Goal: Task Accomplishment & Management: Manage account settings

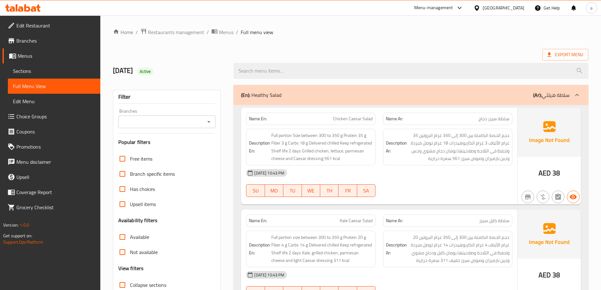
click at [514, 11] on div "[GEOGRAPHIC_DATA]" at bounding box center [503, 7] width 42 height 7
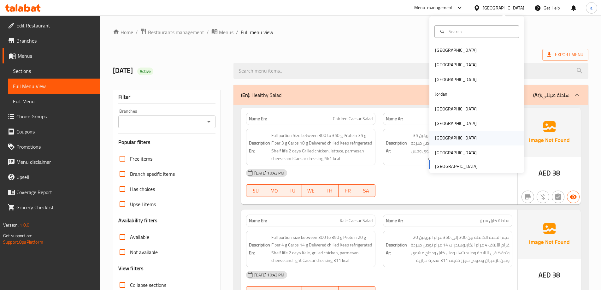
click at [443, 135] on div "[GEOGRAPHIC_DATA]" at bounding box center [456, 138] width 52 height 15
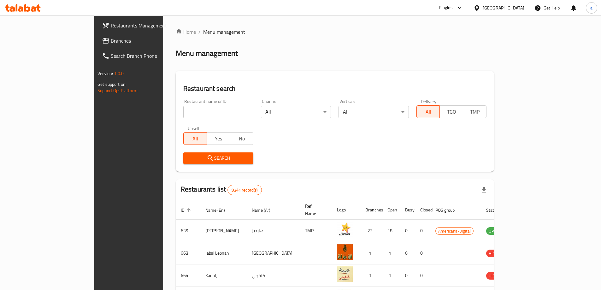
click at [111, 39] on span "Branches" at bounding box center [150, 41] width 79 height 8
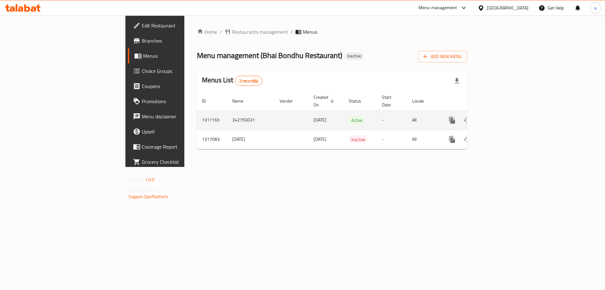
click at [501, 117] on icon "enhanced table" at bounding box center [498, 120] width 6 height 6
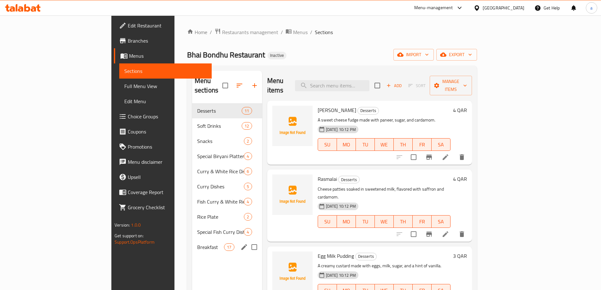
drag, startPoint x: 170, startPoint y: 240, endPoint x: 195, endPoint y: 227, distance: 29.2
click at [197, 243] on span "Breakfast" at bounding box center [210, 247] width 27 height 8
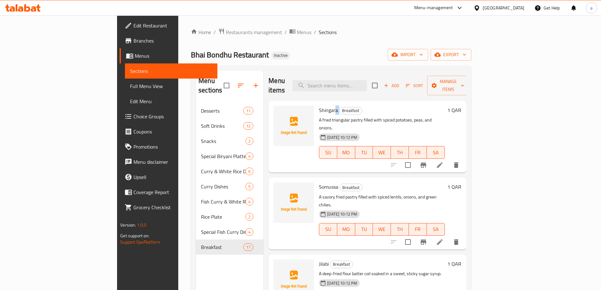
click at [319, 106] on h6 "Shingara Breakfast" at bounding box center [381, 110] width 125 height 9
click at [319, 105] on span "Shingara" at bounding box center [328, 109] width 19 height 9
drag, startPoint x: 290, startPoint y: 101, endPoint x: 308, endPoint y: 103, distance: 17.8
click at [319, 105] on span "Shingara" at bounding box center [328, 109] width 19 height 9
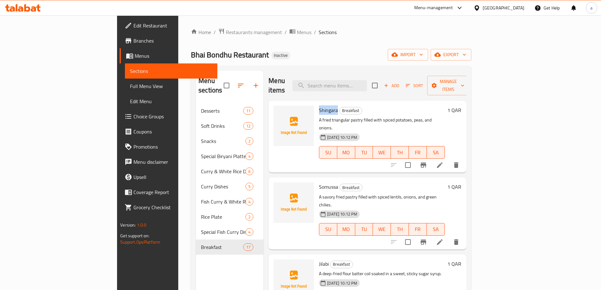
copy span "Shingara"
click at [443, 161] on icon at bounding box center [440, 165] width 8 height 8
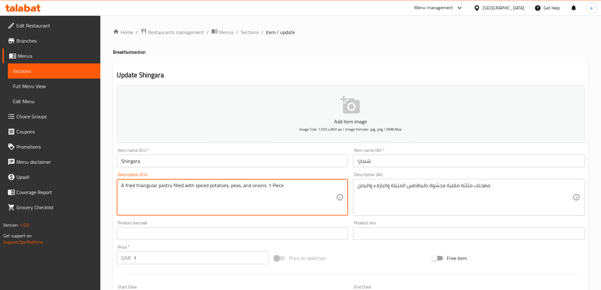
type textarea "A fried triangular pastry filled with spiced potatoes, peas, and onions. 1 Piece"
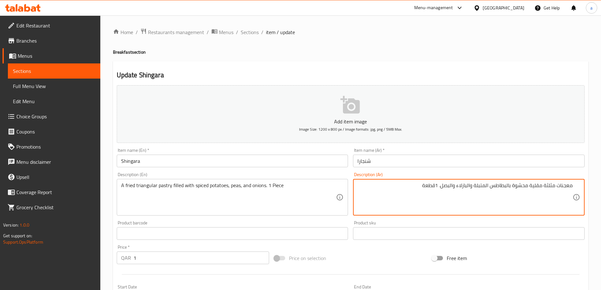
type textarea "معجنات مثلثة مقلية محشوة بالبطاطس المتبلة والبازلاء والبصل. 1قطعة"
click at [392, 161] on input "شنجارا" at bounding box center [468, 160] width 231 height 13
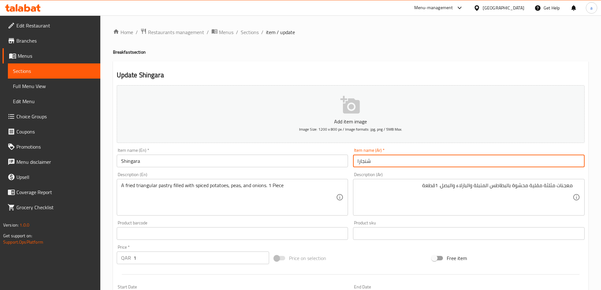
click at [246, 35] on span "Sections" at bounding box center [250, 32] width 18 height 8
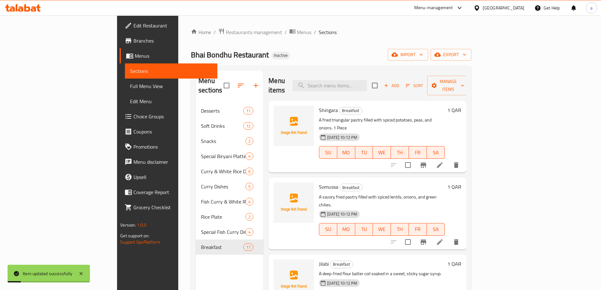
click at [443, 238] on icon at bounding box center [440, 242] width 8 height 8
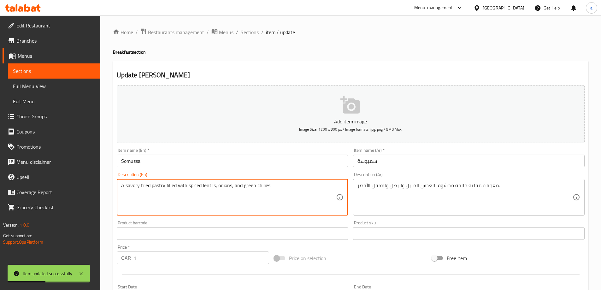
paste textarea "1 Piece"
type textarea "A savory fried pastry filled with spiced lentils, onions, and green chilies. 1 …"
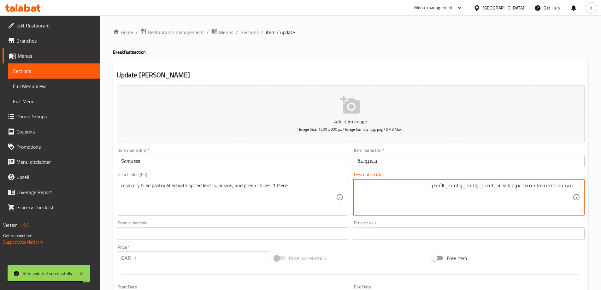
paste textarea "1قطعة"
type textarea "معجنات مقلية مالحة محشوة بالعدس المتبل والبصل والفلفل الأخضر. 1قطعة"
click at [480, 161] on input "سمبوسة" at bounding box center [468, 160] width 231 height 13
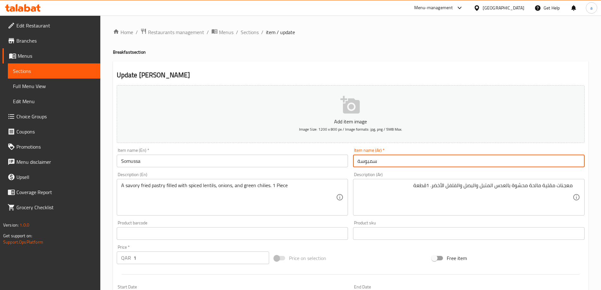
click at [246, 31] on span "Sections" at bounding box center [250, 32] width 18 height 8
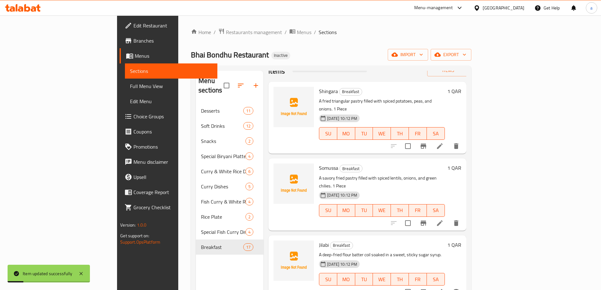
scroll to position [63, 0]
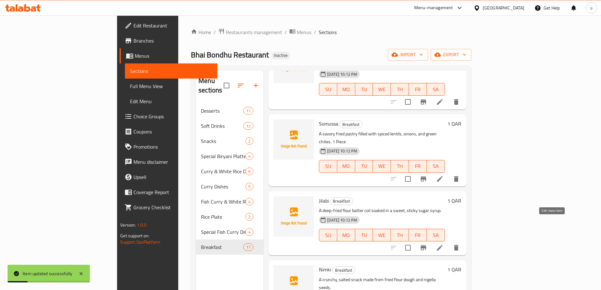
click at [443, 244] on icon at bounding box center [440, 248] width 8 height 8
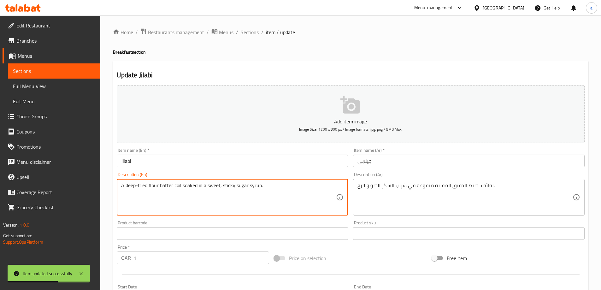
paste textarea "1 Piece"
type textarea "A deep-fried flour batter coil soaked in a sweet, sticky sugar syrup. 1 Piece"
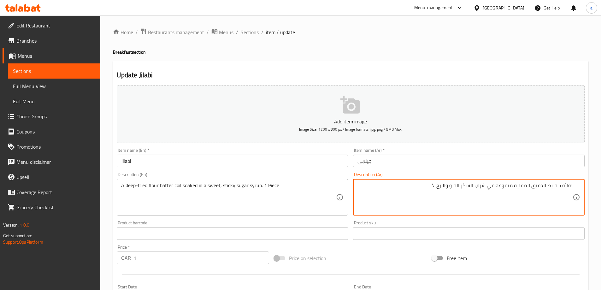
paste textarea "1قطعة"
type textarea "لفائف خليط الدقيق المقلية منقوعة في شراب السكر الحلو واللزج. 1قطعة"
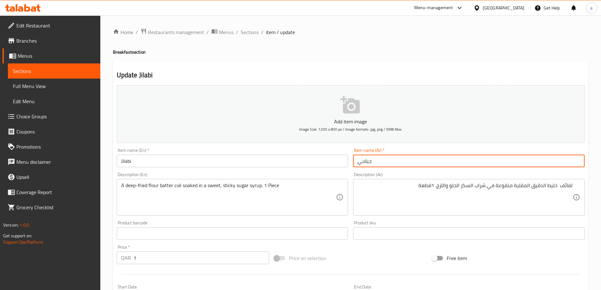
click at [465, 162] on input "جيلابي" at bounding box center [468, 160] width 231 height 13
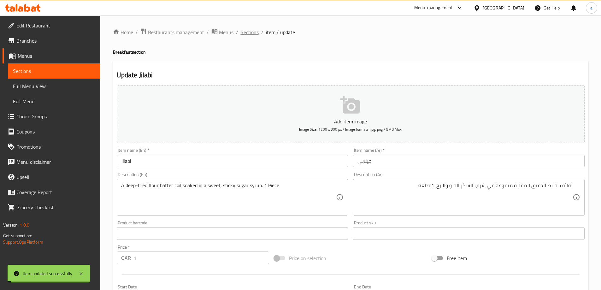
click at [250, 32] on span "Sections" at bounding box center [250, 32] width 18 height 8
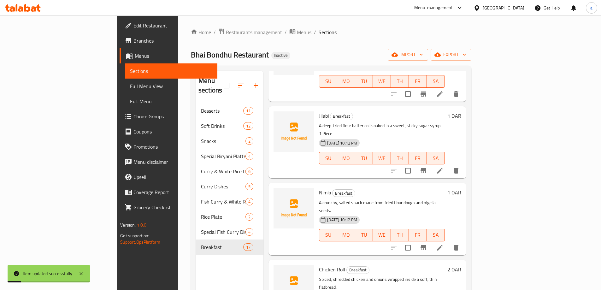
scroll to position [158, 0]
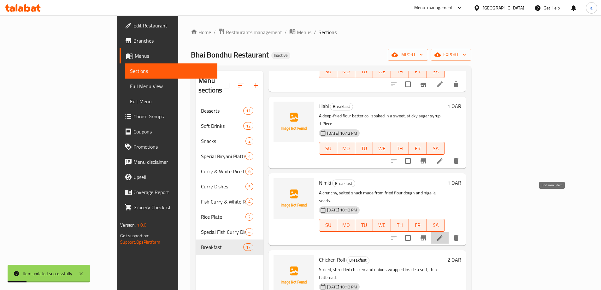
click at [442, 235] on icon at bounding box center [440, 238] width 6 height 6
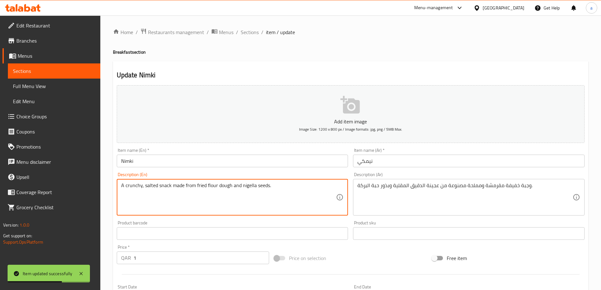
paste textarea "1 Piece"
type textarea "A crunchy, salted snack made from fried flour dough and nigella seeds. 1 Piece"
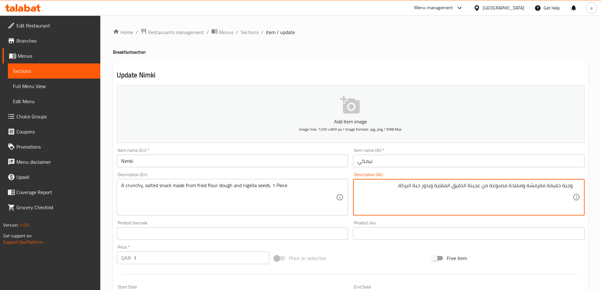
paste textarea "1قطعة"
type textarea "وجبة خفيفة مقرمشة ومملحة مصنوعة من عجينة الدقيق المقلية وبذور حبة البركة. 1قطعة"
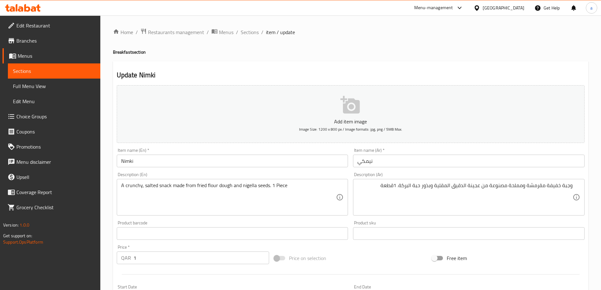
click at [410, 167] on div "Item name (Ar)   * نيمكي Item name (Ar) *" at bounding box center [468, 157] width 236 height 24
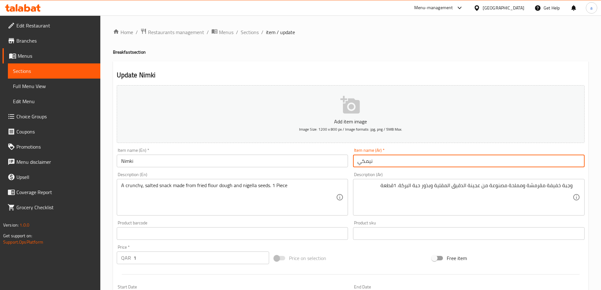
click at [409, 164] on input "نيمكي" at bounding box center [468, 160] width 231 height 13
click at [246, 35] on span "Sections" at bounding box center [250, 32] width 18 height 8
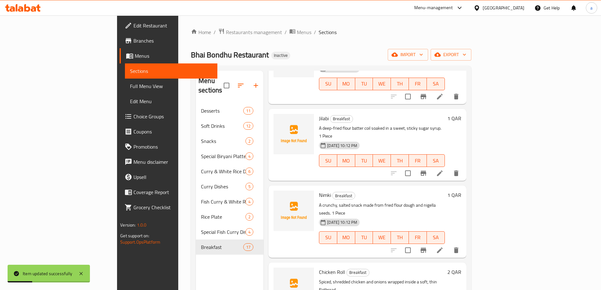
scroll to position [189, 0]
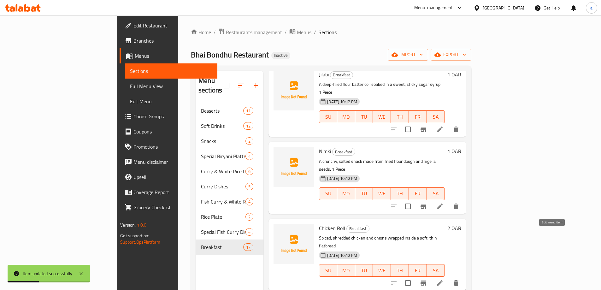
click at [442, 280] on icon at bounding box center [440, 283] width 6 height 6
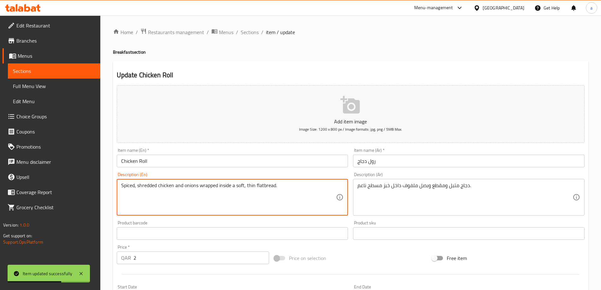
paste textarea "1 Piece"
type textarea "Spiced, shredded chicken and onions wrapped inside a soft, thin flatbread. 1 Pi…"
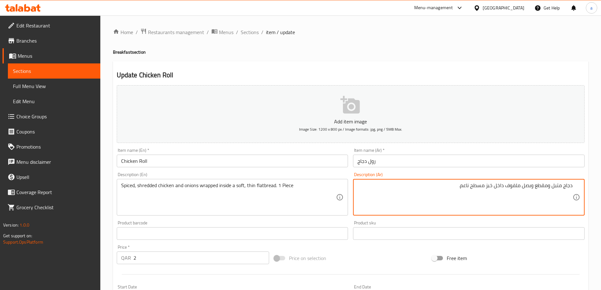
paste textarea "1قطعة"
type textarea "دجاج متبل ومقطع وبصل ملفوف داخل خبز مسطح ناعم. 1قطعة"
click at [421, 163] on input "رول دجاج" at bounding box center [468, 160] width 231 height 13
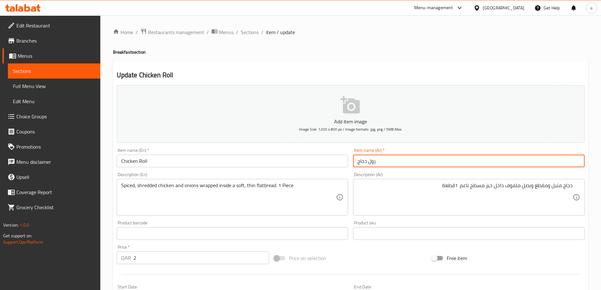
click at [250, 32] on span "Sections" at bounding box center [250, 32] width 18 height 8
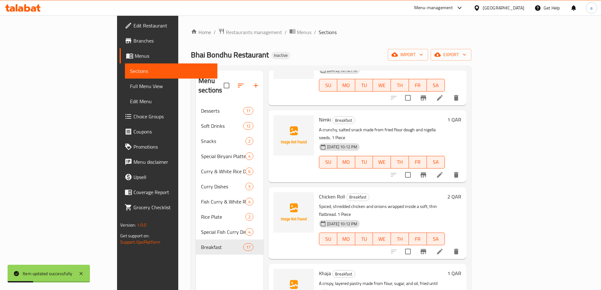
scroll to position [315, 0]
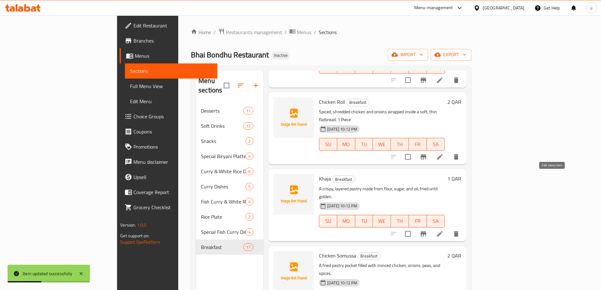
click at [443, 230] on icon at bounding box center [440, 234] width 8 height 8
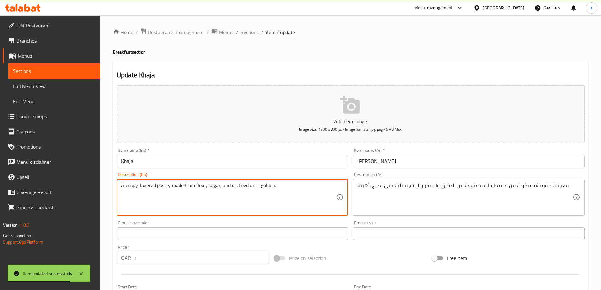
paste textarea "1 Piece"
type textarea "A crispy, layered pastry made from flour, sugar, and oil, fried until golden. 1…"
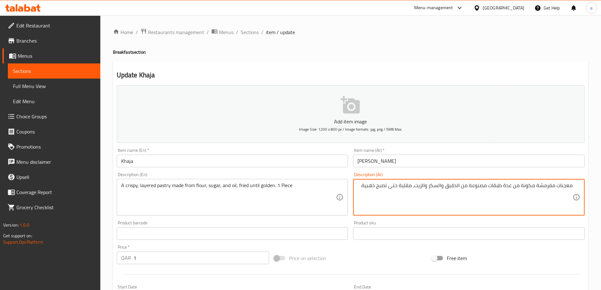
paste textarea "1قطعة"
type textarea "معجنات مقرمشة مكونة من عدة طبقات مصنوعة من الدقيق والسكر والزيت، مقلية حتى تصبح…"
click at [387, 158] on input "خاجا" at bounding box center [468, 160] width 231 height 13
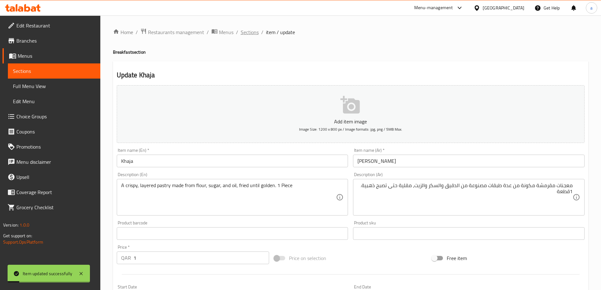
click at [252, 31] on span "Sections" at bounding box center [250, 32] width 18 height 8
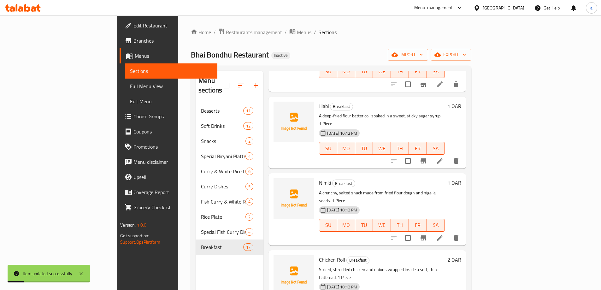
scroll to position [347, 0]
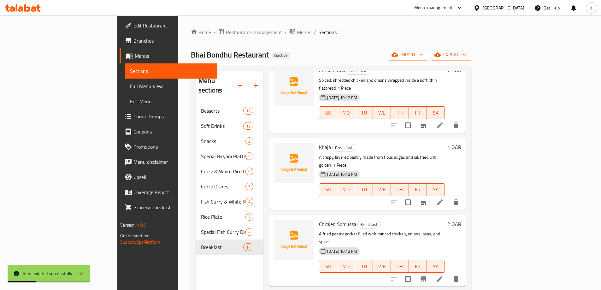
click at [443, 275] on icon at bounding box center [440, 279] width 8 height 8
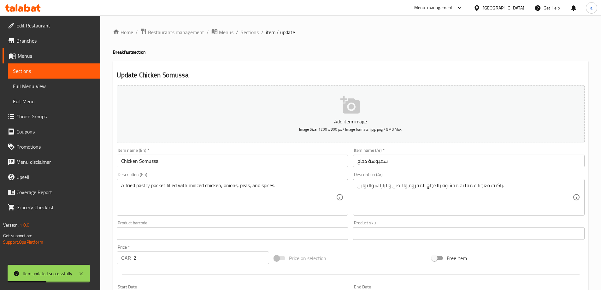
click at [202, 164] on input "Chicken Somussa" at bounding box center [232, 160] width 231 height 13
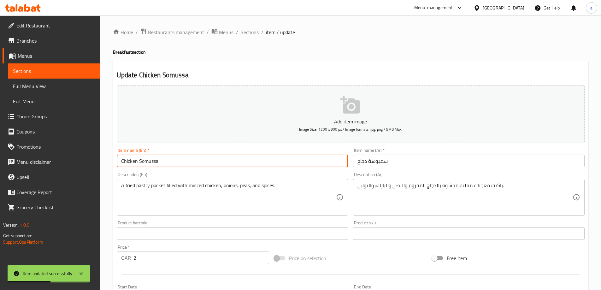
click at [282, 180] on div "A fried pastry pocket filled with minced chicken, onions, peas, and spices. Des…" at bounding box center [232, 197] width 231 height 37
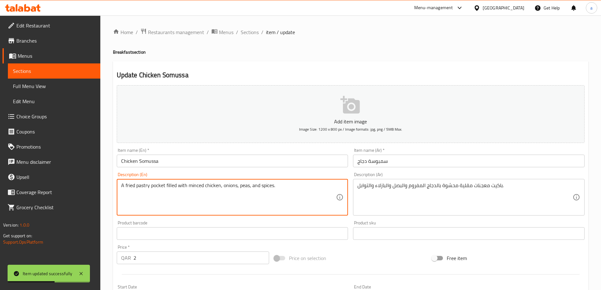
click at [296, 186] on textarea "A fried pastry pocket filled with minced chicken, onions, peas, and spices." at bounding box center [228, 197] width 215 height 30
paste textarea "1 Piece"
type textarea "A fried pastry pocket filled with minced chicken, onions, peas, and spices. 1 P…"
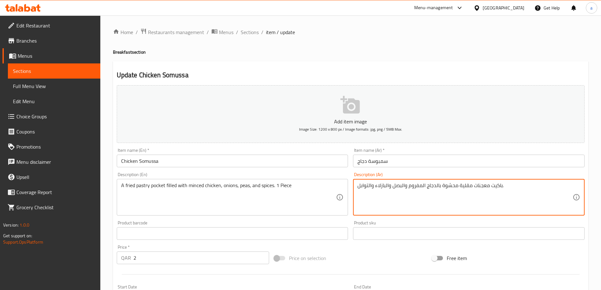
paste textarea "1قطعة"
type textarea "باكيت معجنات مقلية محشوة بالدجاج المفروم والبصل والبازلاء والتوابل. 1قطعة"
click at [513, 159] on input "سمبوسة دجاج" at bounding box center [468, 160] width 231 height 13
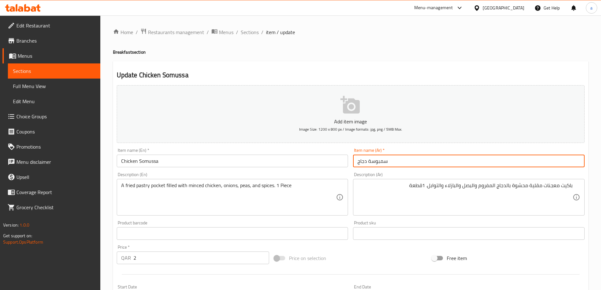
click at [249, 33] on span "Sections" at bounding box center [250, 32] width 18 height 8
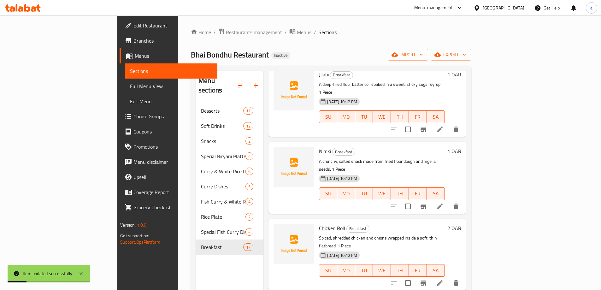
scroll to position [378, 0]
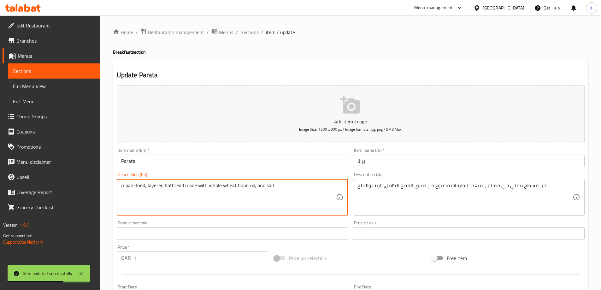
paste textarea "1 Piece"
type textarea "A pan-fried, layered flatbread made with whole wheat flour, oil, and salt. 1 Pi…"
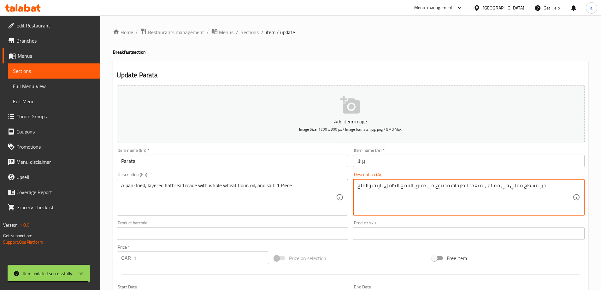
paste textarea "1قطعة"
type textarea "خبز مسطح مقلي في مقلاة , متعدد الطبقات مصنوع من دقيق القمح الكامل، الزيت والملح…"
click at [439, 157] on input "براتا" at bounding box center [468, 160] width 231 height 13
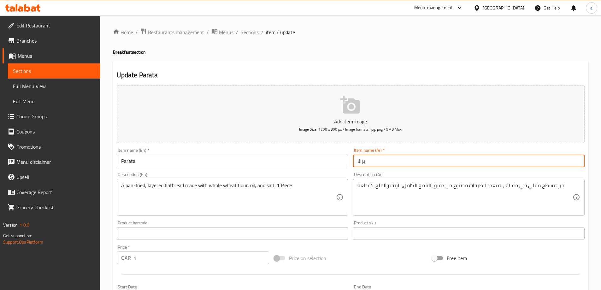
click at [256, 32] on span "Sections" at bounding box center [250, 32] width 18 height 8
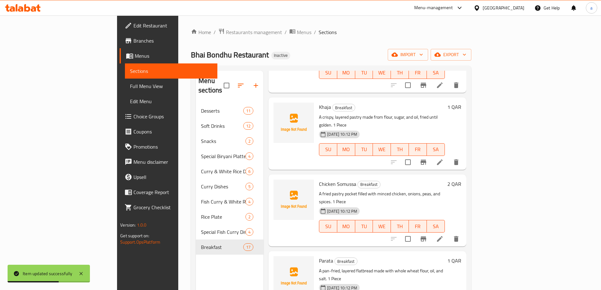
scroll to position [473, 0]
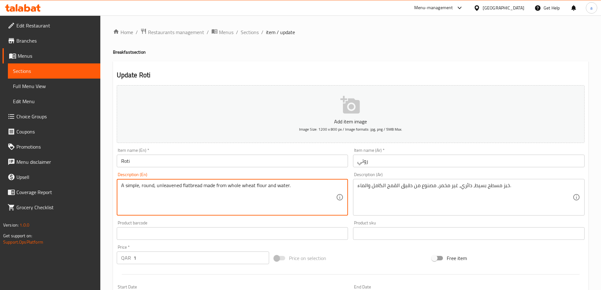
paste textarea "1 Piece"
type textarea "A simple, round, unleavened flatbread made from whole wheat flour and water. 1 …"
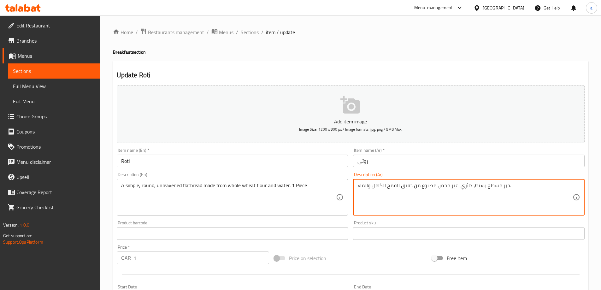
type textarea "خبز مسطح بسيط، دائري، غير مخمر، مصنوع من دقيق القمح الكامل والماء."
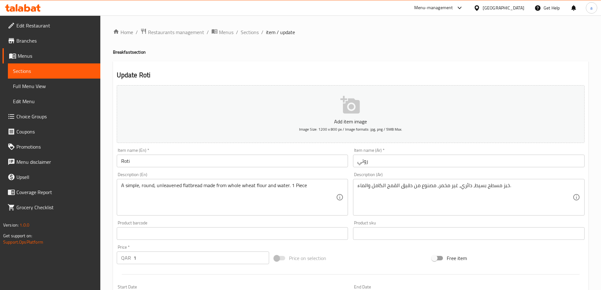
click at [414, 156] on input "روتي" at bounding box center [468, 160] width 231 height 13
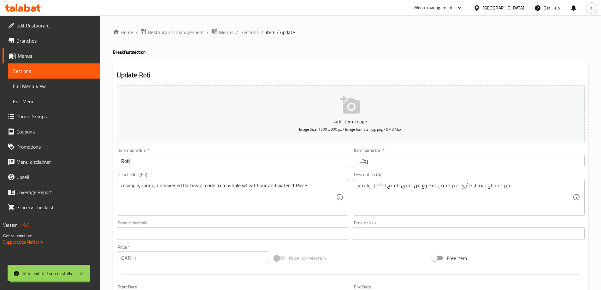
click at [247, 32] on span "Sections" at bounding box center [250, 32] width 18 height 8
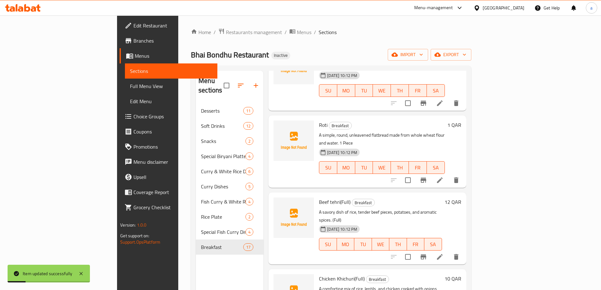
scroll to position [536, 0]
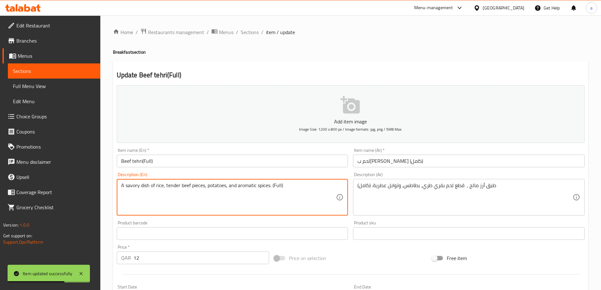
paste textarea "1 Piece"
type textarea "A savory dish of rice, tender beef pieces, potatoes, and aromatic spices. (Full…"
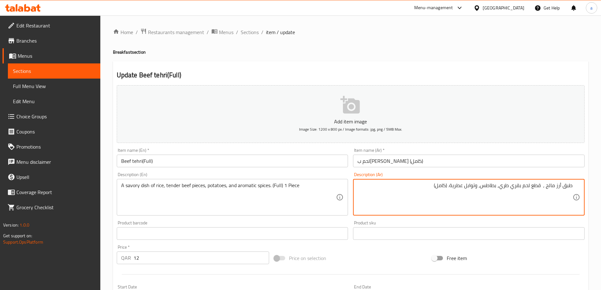
paste textarea "1قطعة"
type textarea "طبق أرز مالح , قطع لحم بقري طري، بطاطس، وتوابل عطرية. (كامل) 1قطعة"
click at [512, 164] on input "لحم بقري تيهاري (كامل)" at bounding box center [468, 160] width 231 height 13
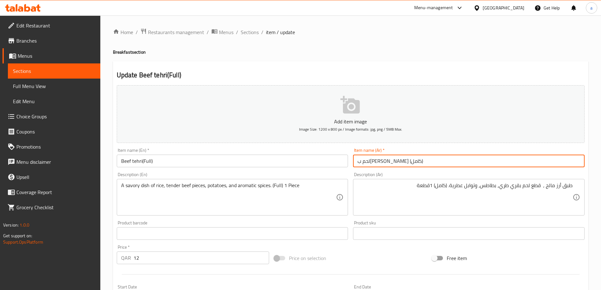
click at [251, 32] on span "Sections" at bounding box center [250, 32] width 18 height 8
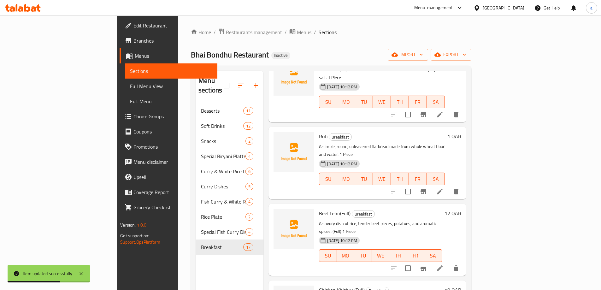
scroll to position [599, 0]
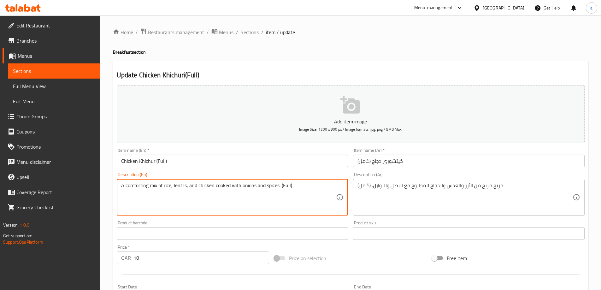
paste textarea "1 Piece"
type textarea "A comforting mix of rice, lentils, and chicken cooked with onions and spices. (…"
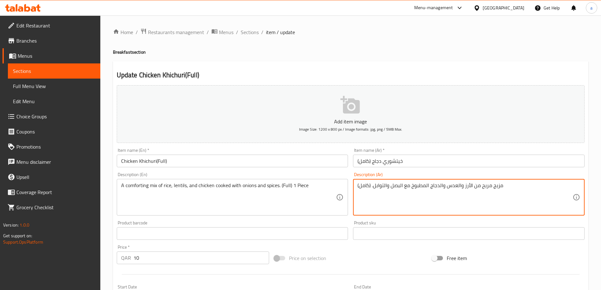
paste textarea "1قطعة"
type textarea "مزيج مريح من الأرز والعدس والدجاج المطبوخ مع البصل والتوابل. (كامل) 1قطعة"
click at [409, 160] on input "خيتشوري دجاج (كامل)" at bounding box center [468, 160] width 231 height 13
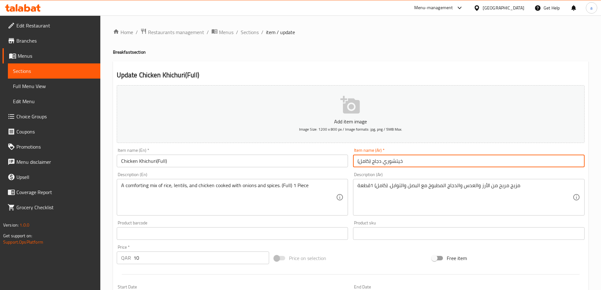
click at [248, 32] on span "Sections" at bounding box center [250, 32] width 18 height 8
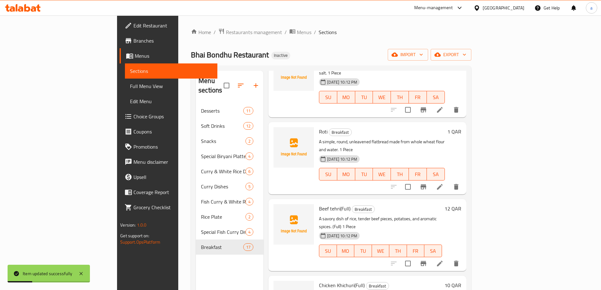
scroll to position [631, 0]
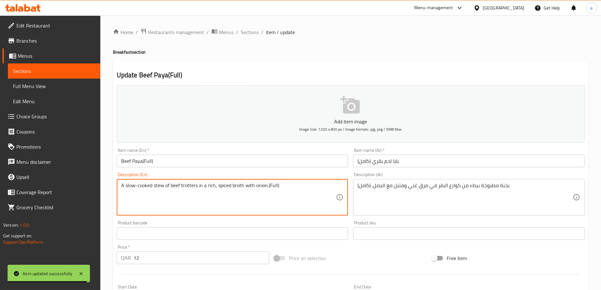
type textarea "A slow-cooked stew of beef trotters in a rich, spiced broth with onion.(Full)"
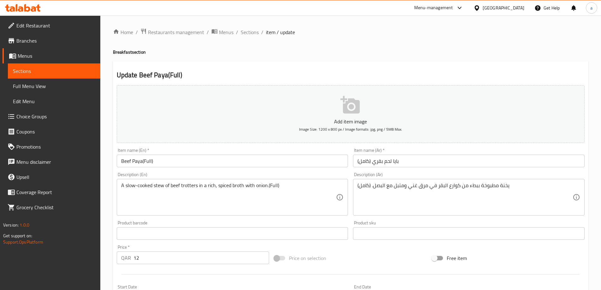
click at [539, 179] on div "يخنة مطبوخة ببطء من كوارع البقر في مرق غني ومتبل مع البصل. (كامل) Description (…" at bounding box center [468, 197] width 231 height 37
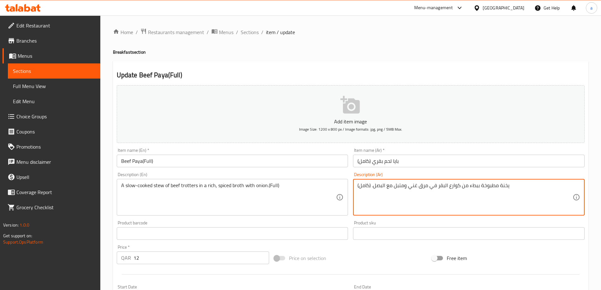
click at [538, 186] on textarea "يخنة مطبوخة ببطء من كوارع البقر في مرق غني ومتبل مع البصل. (كامل)" at bounding box center [464, 197] width 215 height 30
paste textarea "1قطعة"
type textarea "يخنة مطبوخة ببطء من كوارع البقر في مرق غني ومتبل مع البصل. (كامل) 1قطعة"
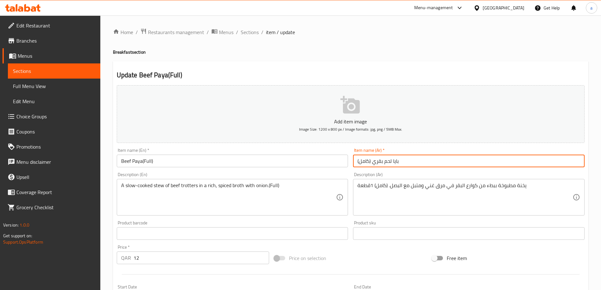
click at [436, 165] on input "بايا لحم بقري (كامل)" at bounding box center [468, 160] width 231 height 13
click at [247, 34] on span "Sections" at bounding box center [250, 32] width 18 height 8
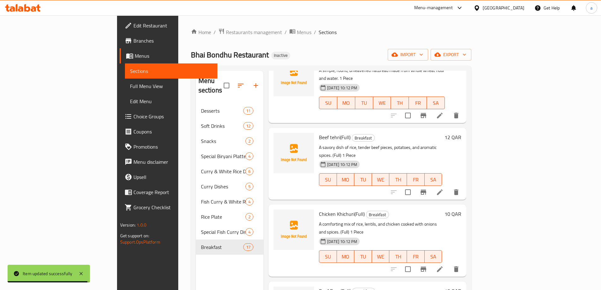
scroll to position [662, 0]
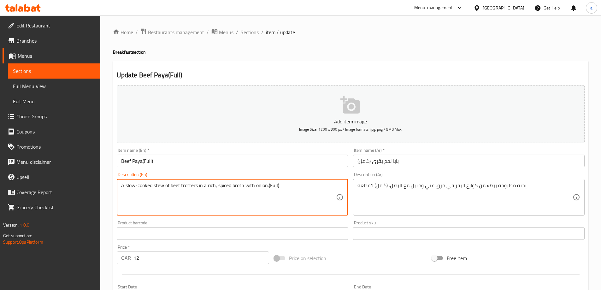
paste textarea "1 Piece"
type textarea "A slow-cooked stew of beef trotters in a rich, spiced broth with onion.(Full) 1…"
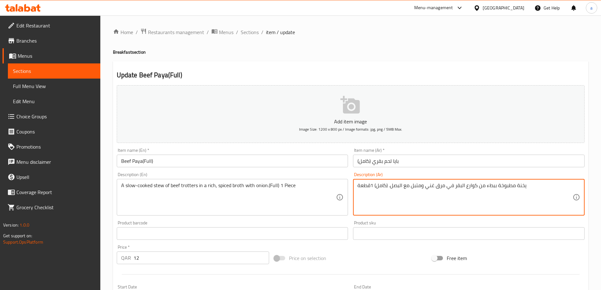
paste textarea "1قطعة"
click at [447, 159] on input "بايا لحم بقري (كامل)" at bounding box center [468, 160] width 231 height 13
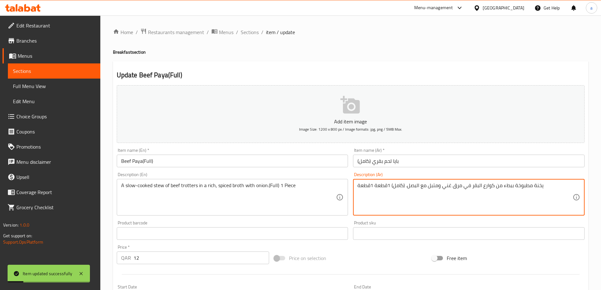
drag, startPoint x: 373, startPoint y: 184, endPoint x: 381, endPoint y: 187, distance: 8.2
click at [384, 187] on textarea "يخنة مطبوخة ببطء من كوارع البقر في مرق غني ومتبل مع البصل. (كامل) 1قطعة 1قطعة" at bounding box center [464, 197] width 215 height 30
drag, startPoint x: 375, startPoint y: 186, endPoint x: 388, endPoint y: 187, distance: 13.6
click at [388, 187] on textarea "يخنة مطبوخة ببطء من كوارع البقر في مرق غني ومتبل مع البصل. (كامل) 1قطعة 1قطعة" at bounding box center [464, 197] width 215 height 30
type textarea "يخنة مطبوخة ببطء من كوارع البقر في مرق غني ومتبل مع البصل. (كامل) 1قطعة"
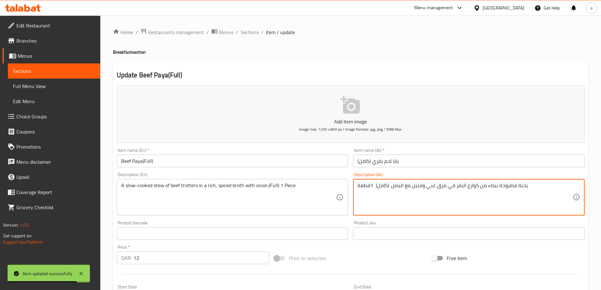
click at [406, 160] on input "بايا لحم بقري (كامل)" at bounding box center [468, 160] width 231 height 13
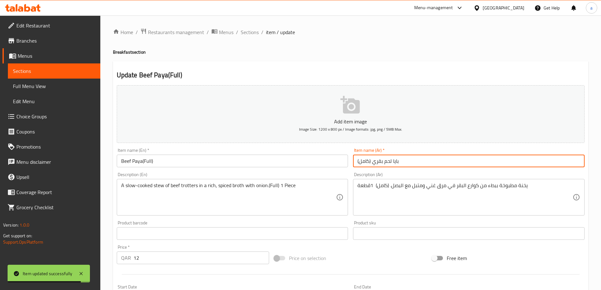
click at [253, 32] on span "Sections" at bounding box center [250, 32] width 18 height 8
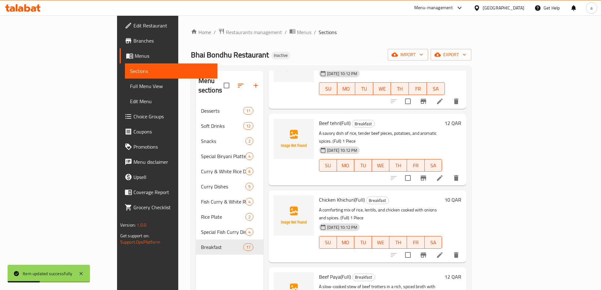
scroll to position [725, 0]
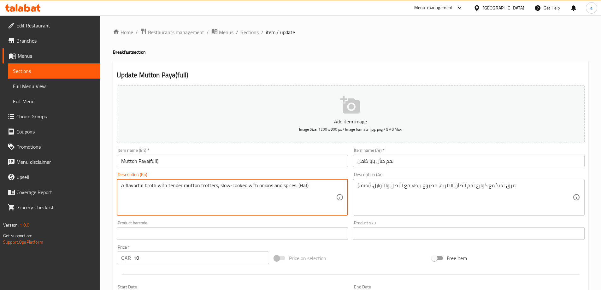
paste textarea "1 Piece"
type textarea "A flavorful broth with tender mutton trotters, slow-cooked with onions and spic…"
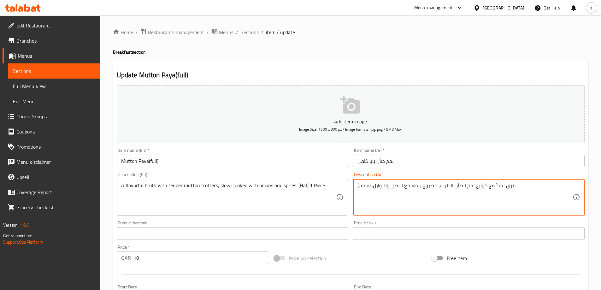
paste textarea "1قطعة"
type textarea "مرق لذيذ مع كوارع لحم الضأن الطرية، مطبوخ ببطء مع البصل والتوابل. (نصف) 1قطعة"
click at [469, 161] on input "لحم ضأن بايا كامل" at bounding box center [468, 160] width 231 height 13
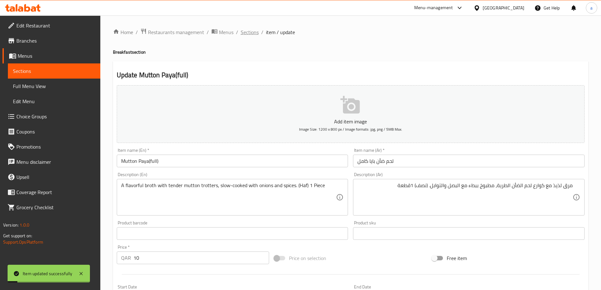
click at [249, 30] on span "Sections" at bounding box center [250, 32] width 18 height 8
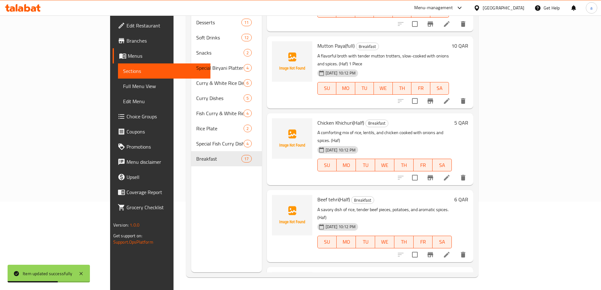
scroll to position [865, 0]
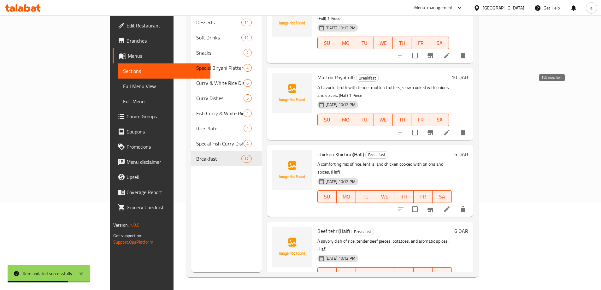
click at [450, 205] on icon at bounding box center [447, 209] width 8 height 8
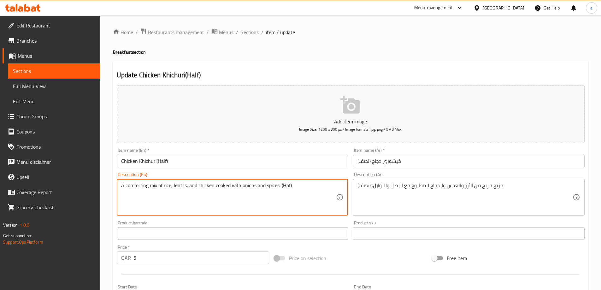
paste textarea "1 Piece"
type textarea "A comforting mix of rice, lentils, and chicken cooked with onions and spices. (…"
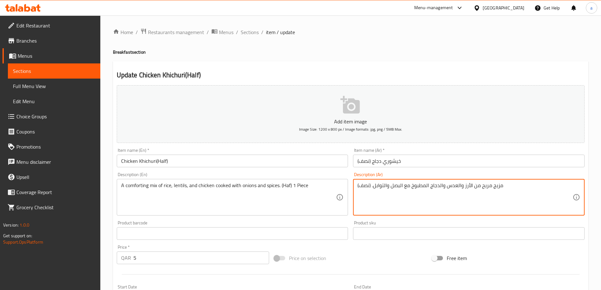
paste textarea "1قطعة"
type textarea "مزيج مريح من الأرز والعدس والدجاج المطبوخ مع البصل والتوابل. (نصف) 1قطعة"
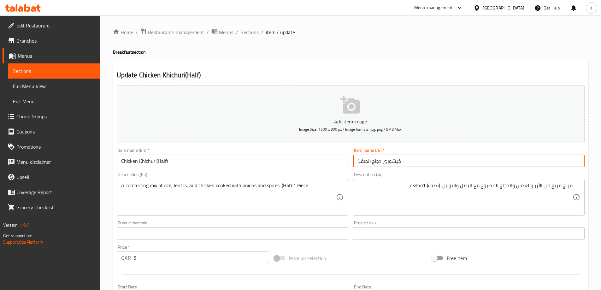
drag, startPoint x: 411, startPoint y: 155, endPoint x: 408, endPoint y: 162, distance: 7.9
click at [411, 155] on input "خيشوري دجاج (نصف)" at bounding box center [468, 160] width 231 height 13
click at [246, 34] on span "Sections" at bounding box center [250, 32] width 18 height 8
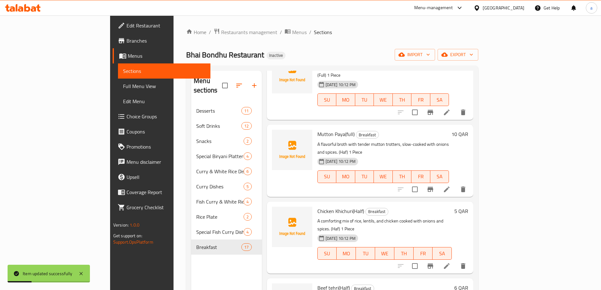
scroll to position [88, 0]
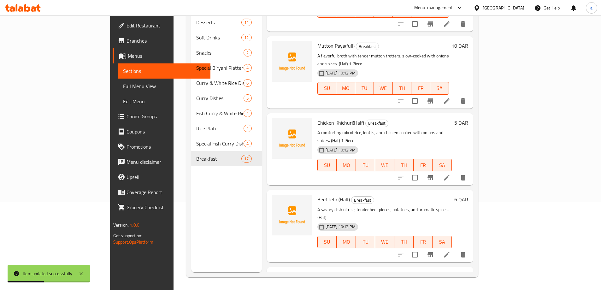
click at [449, 252] on icon at bounding box center [447, 255] width 6 height 6
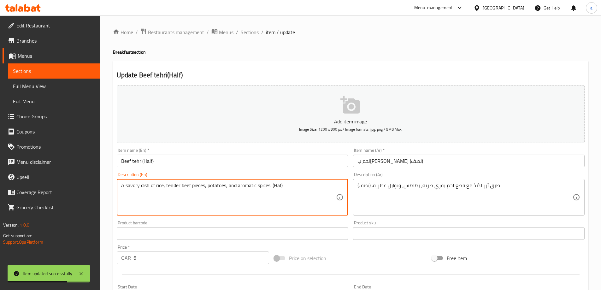
paste textarea "1 Piece"
type textarea "A savory dish of rice, tender beef pieces, potatoes, and aromatic spices. (Haf)…"
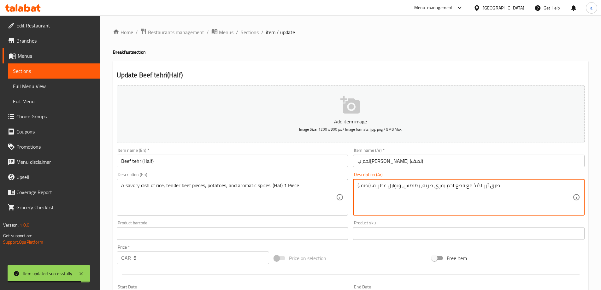
paste textarea "1قطعة"
type textarea "طبق أرز لذيذ مع قطع لحم بقري طرية، بطاطس، وتوابل عطرية. (نصف) 1قطعة"
click at [435, 160] on input "لحم بقري تيهاري (نصف)" at bounding box center [468, 160] width 231 height 13
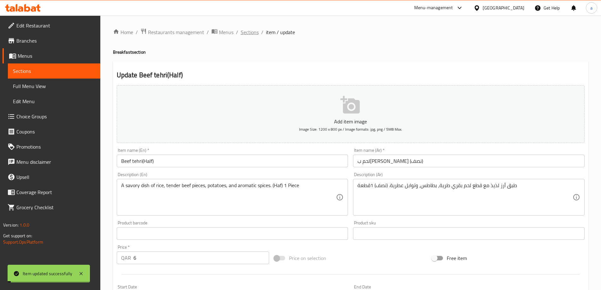
click at [246, 32] on span "Sections" at bounding box center [250, 32] width 18 height 8
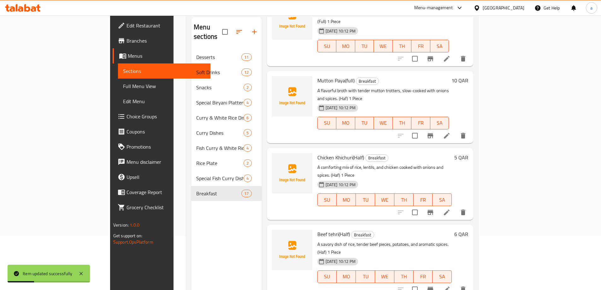
scroll to position [88, 0]
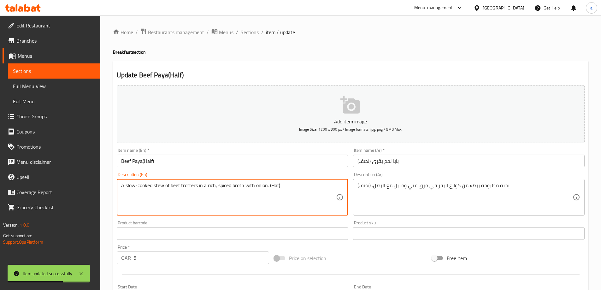
paste textarea "1 Piece"
type textarea "A slow-cooked stew of beef trotters in a rich, spiced broth with onion. (Haf) 1…"
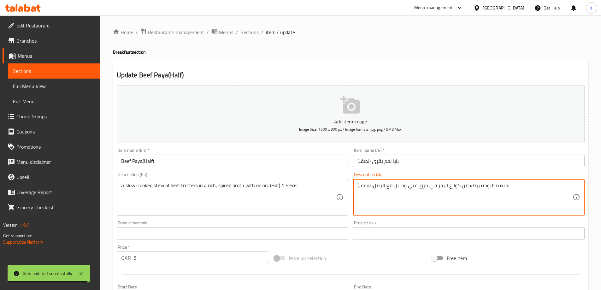
paste textarea "1قطعة"
type textarea "يخنة مطبوخة ببطء من كوارع البقر في مرق غني ومتبل مع البصل. (نصف) 1قطعة"
click at [405, 164] on input "بايا لحم بقري (نصف)" at bounding box center [468, 160] width 231 height 13
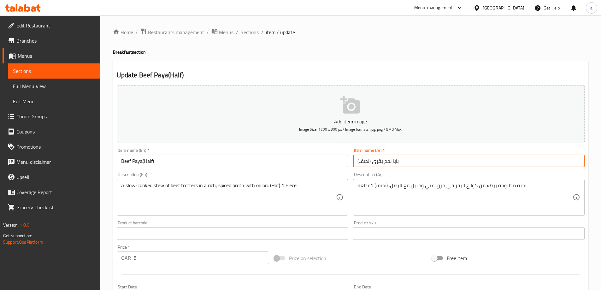
click at [247, 29] on span "Sections" at bounding box center [250, 32] width 18 height 8
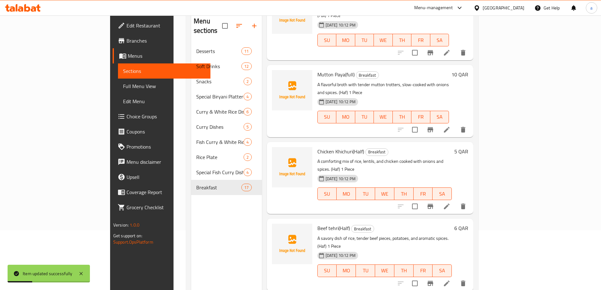
scroll to position [88, 0]
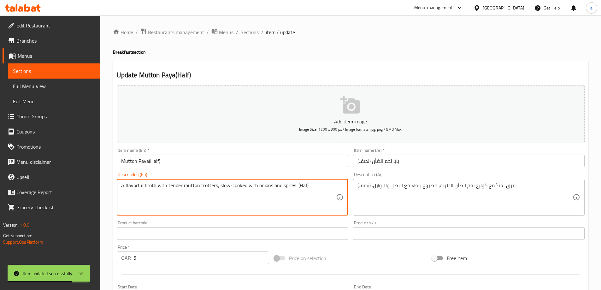
paste textarea "1 Piece"
type textarea "A flavorful broth with tender mutton trotters, slow-cooked with onions and spic…"
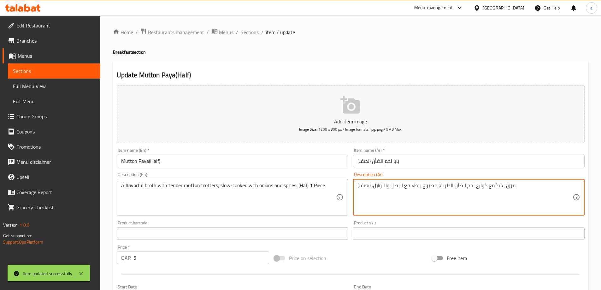
paste textarea "1قطعة"
type textarea "مرق لذيذ مع كوارع لحم الضأن الطرية، مطبوخ ببطء مع البصل والتوابل. (نصف) 1قطعة"
click at [382, 166] on input "بايا لحم الضأن (نصف)" at bounding box center [468, 160] width 231 height 13
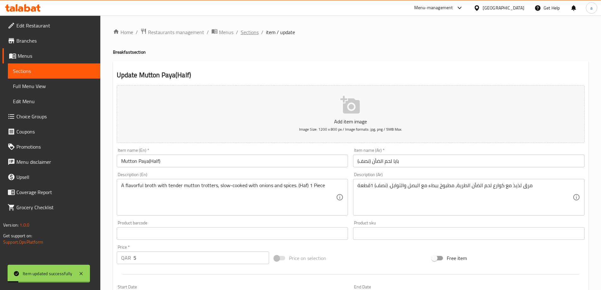
click at [247, 35] on span "Sections" at bounding box center [250, 32] width 18 height 8
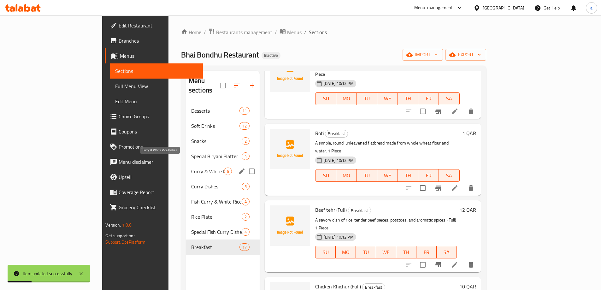
scroll to position [725, 0]
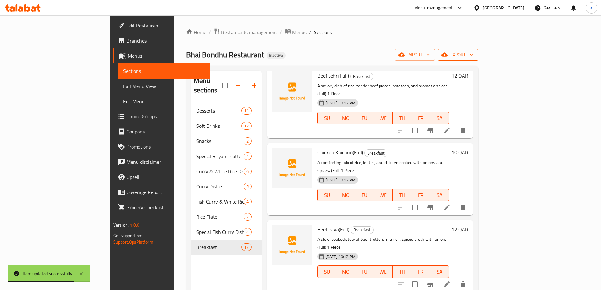
click at [447, 52] on icon "button" at bounding box center [444, 54] width 6 height 6
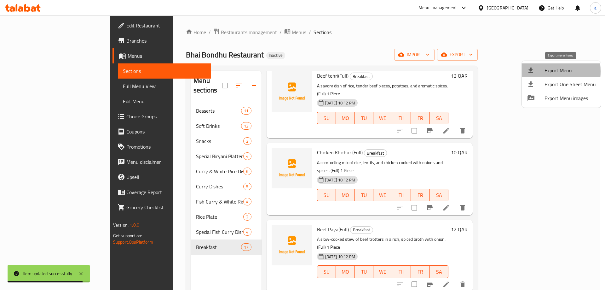
click at [531, 71] on icon at bounding box center [531, 69] width 4 height 5
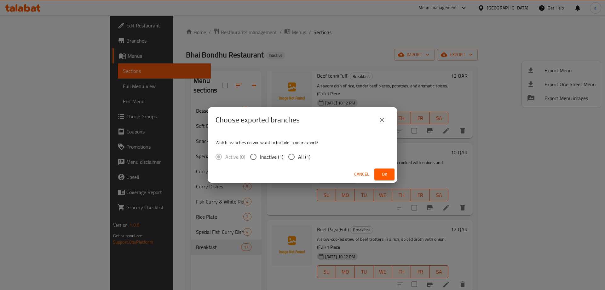
click at [288, 157] on input "All (1)" at bounding box center [291, 156] width 13 height 13
radio input "true"
click at [383, 173] on span "Ok" at bounding box center [385, 174] width 10 height 8
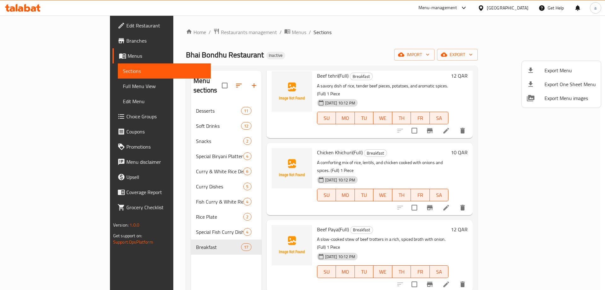
click at [33, 56] on div at bounding box center [302, 145] width 605 height 290
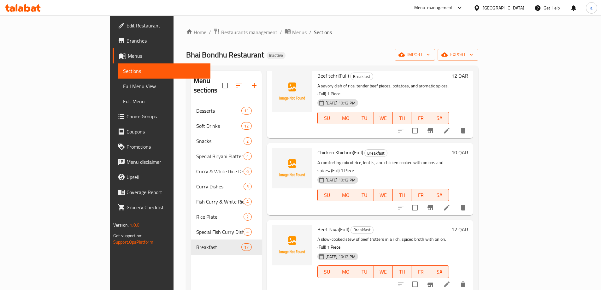
click at [128, 55] on span "Menus" at bounding box center [167, 56] width 78 height 8
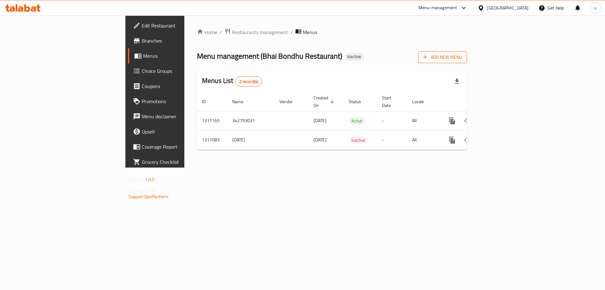
click at [462, 59] on span "Add New Menu" at bounding box center [442, 57] width 39 height 8
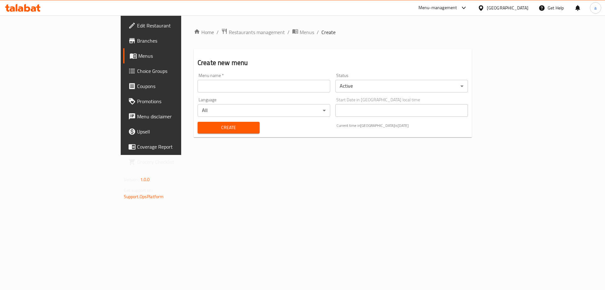
click at [299, 91] on input "text" at bounding box center [264, 86] width 133 height 13
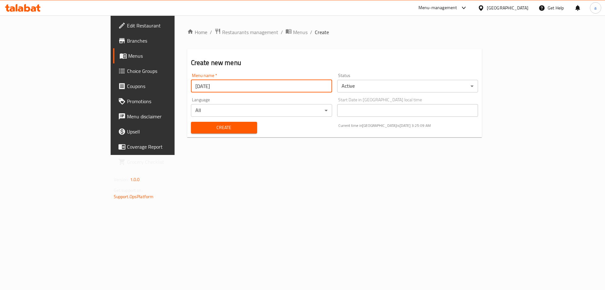
type input "14/10/2025"
click at [191, 122] on button "Create" at bounding box center [224, 128] width 66 height 12
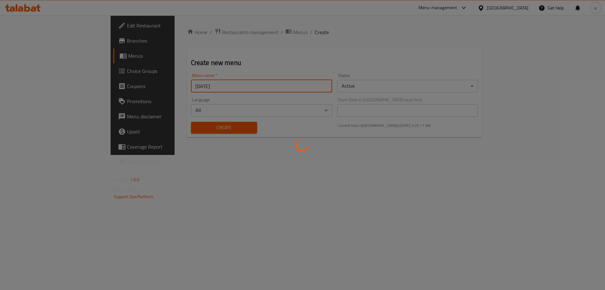
click at [44, 56] on div at bounding box center [302, 145] width 605 height 290
click at [41, 56] on div at bounding box center [302, 145] width 605 height 290
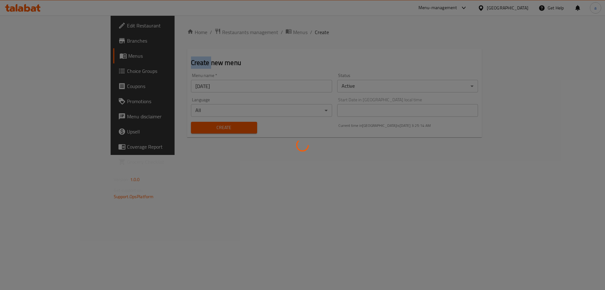
click at [41, 56] on div at bounding box center [302, 145] width 605 height 290
click at [40, 58] on div at bounding box center [302, 145] width 605 height 290
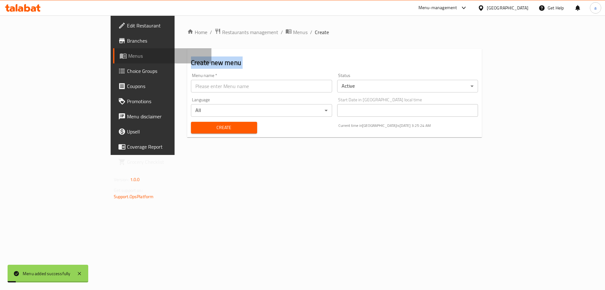
click at [128, 57] on span "Menus" at bounding box center [167, 56] width 79 height 8
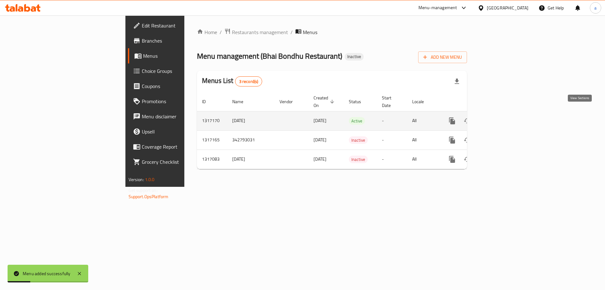
click at [502, 117] on icon "enhanced table" at bounding box center [498, 121] width 8 height 8
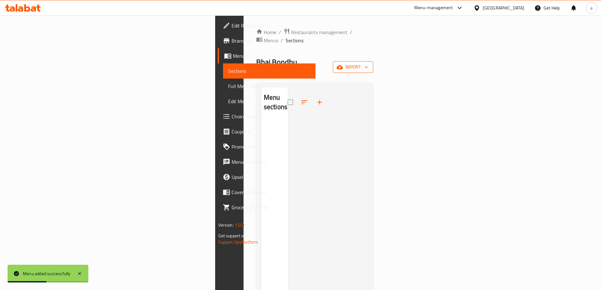
click at [368, 63] on span "import" at bounding box center [353, 67] width 30 height 8
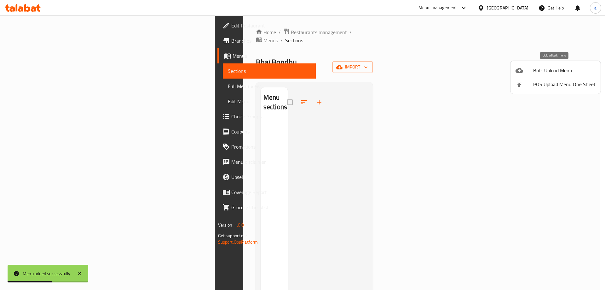
click at [527, 67] on div at bounding box center [525, 71] width 18 height 8
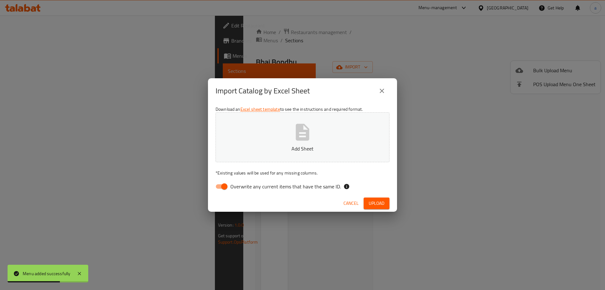
click at [223, 187] on input "Overwrite any current items that have the same ID." at bounding box center [225, 186] width 36 height 12
checkbox input "false"
click at [250, 129] on button "Add Sheet" at bounding box center [303, 137] width 174 height 50
click at [269, 142] on button "Add Sheet" at bounding box center [303, 137] width 174 height 50
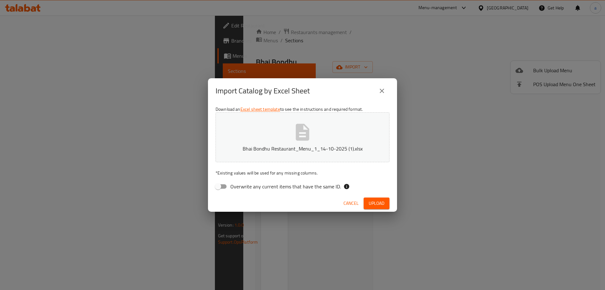
click at [375, 205] on span "Upload" at bounding box center [377, 203] width 16 height 8
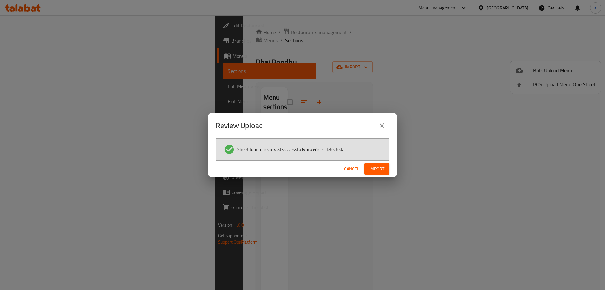
click at [380, 169] on span "Import" at bounding box center [376, 169] width 15 height 8
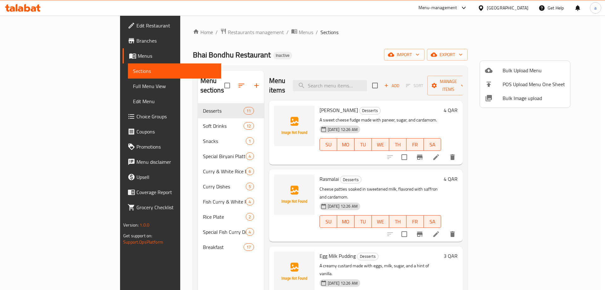
click at [32, 90] on div at bounding box center [302, 145] width 605 height 290
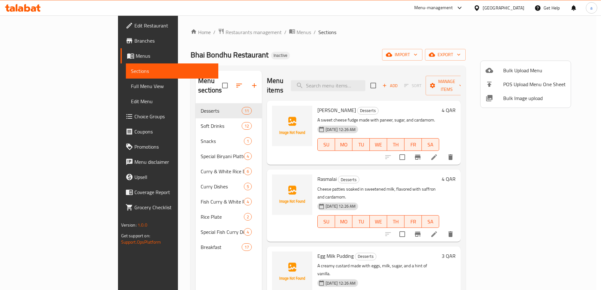
click at [131, 90] on span "Full Menu View" at bounding box center [172, 86] width 82 height 8
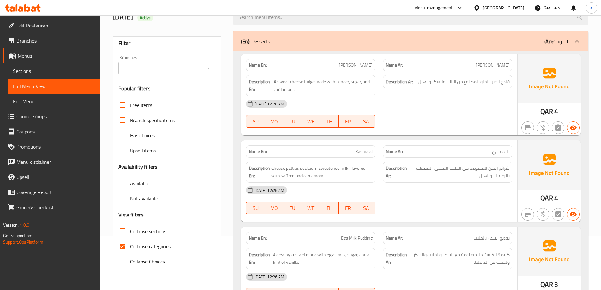
scroll to position [95, 0]
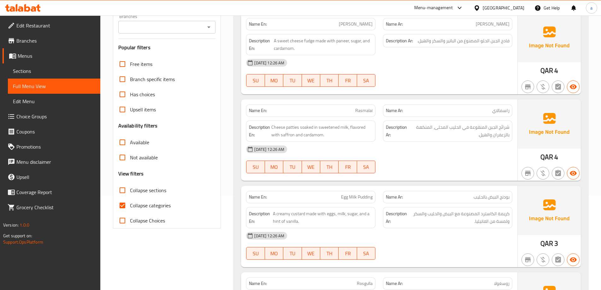
click at [126, 204] on input "Collapse categories" at bounding box center [122, 205] width 15 height 15
checkbox input "false"
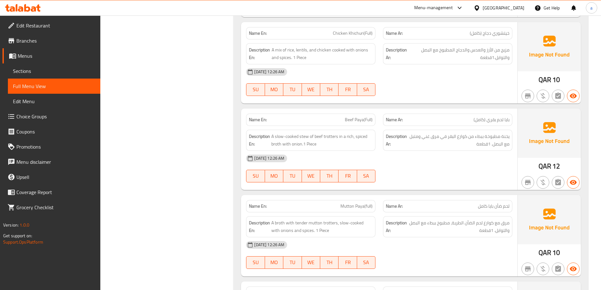
scroll to position [5322, 0]
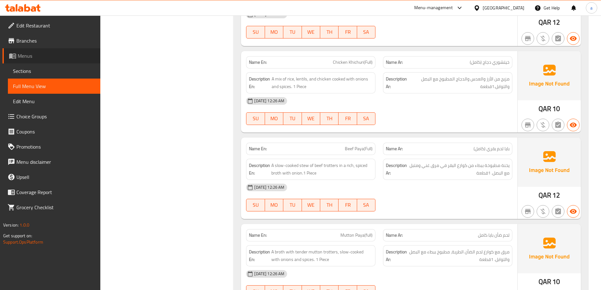
click at [37, 58] on span "Menus" at bounding box center [57, 56] width 78 height 8
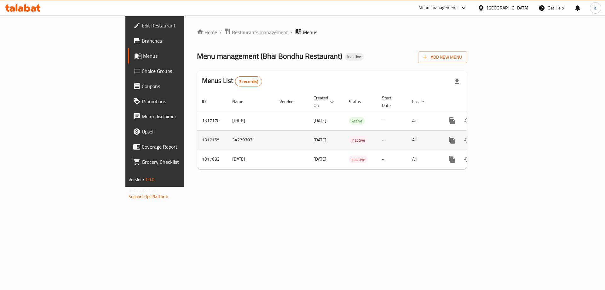
click at [502, 136] on icon "enhanced table" at bounding box center [498, 140] width 8 height 8
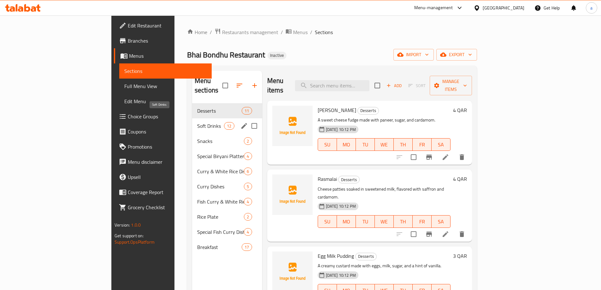
click at [197, 122] on span "Soft Drinks" at bounding box center [210, 126] width 27 height 8
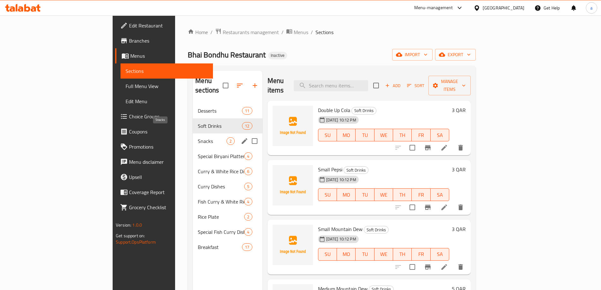
click at [198, 137] on span "Snacks" at bounding box center [212, 141] width 29 height 8
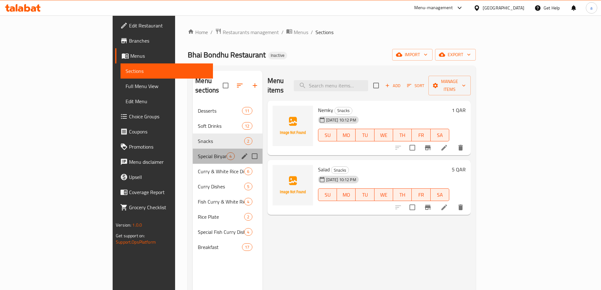
click at [193, 152] on div "Special Biryani Platter 4" at bounding box center [227, 155] width 69 height 15
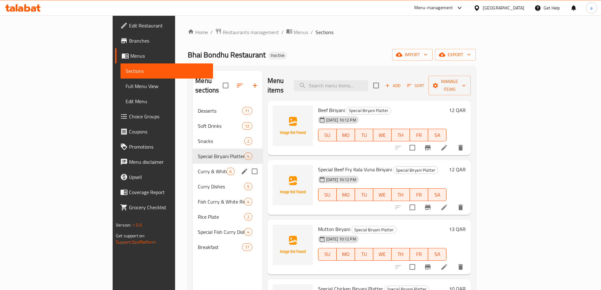
click at [193, 168] on div "Curry & White Rice Dishes 6" at bounding box center [227, 171] width 69 height 15
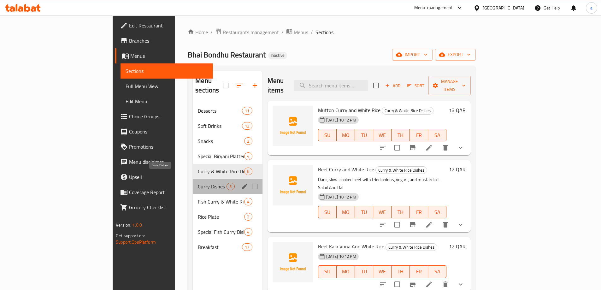
click at [198, 183] on span "Curry Dishes" at bounding box center [212, 187] width 29 height 8
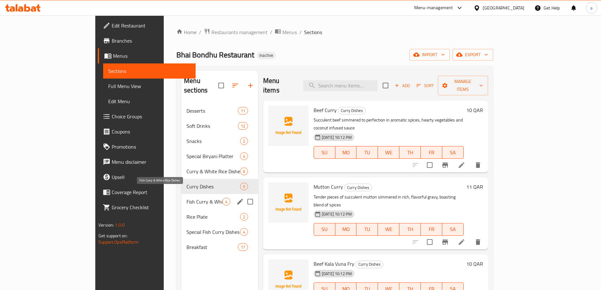
click at [186, 198] on span "Fish Curry & White Rice Dishes" at bounding box center [204, 202] width 36 height 8
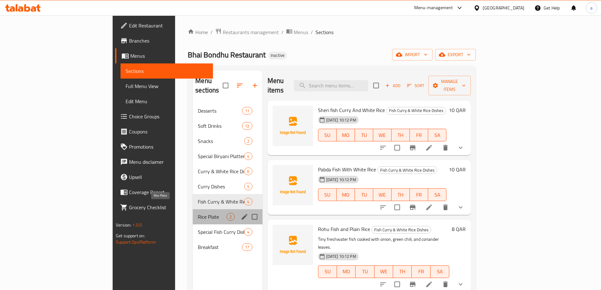
click at [198, 213] on span "Rice Plate" at bounding box center [212, 217] width 29 height 8
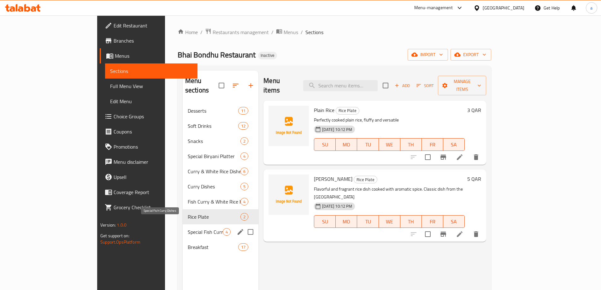
click at [188, 228] on span "Special Fish Curry Dishes" at bounding box center [205, 232] width 35 height 8
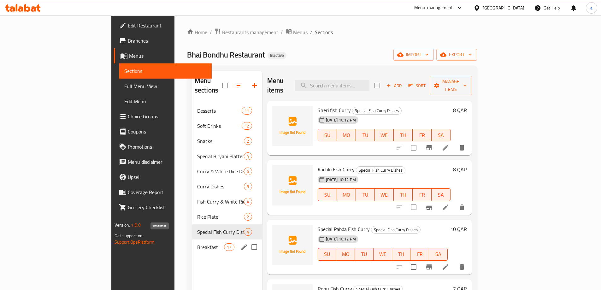
click at [197, 243] on span "Breakfast" at bounding box center [210, 247] width 27 height 8
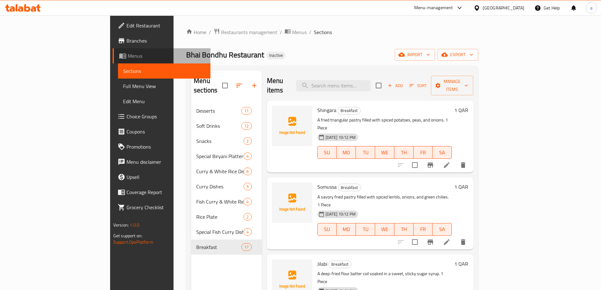
click at [128, 56] on span "Menus" at bounding box center [167, 56] width 78 height 8
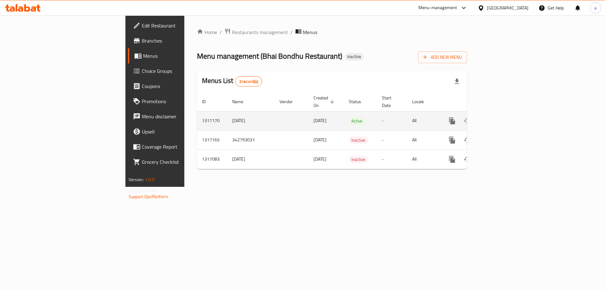
click at [502, 117] on icon "enhanced table" at bounding box center [498, 121] width 8 height 8
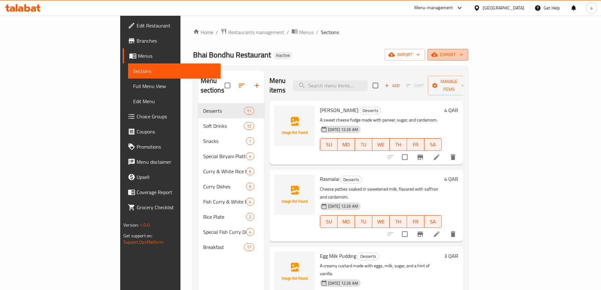
click at [463, 53] on span "export" at bounding box center [447, 55] width 31 height 8
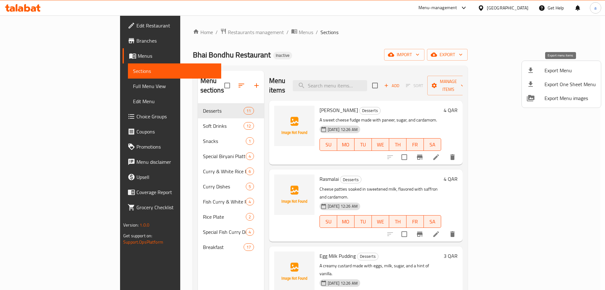
click at [539, 71] on div at bounding box center [536, 71] width 18 height 8
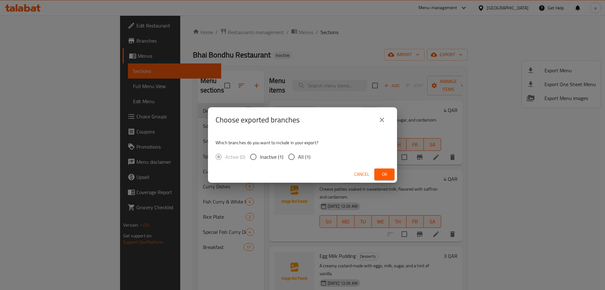
click at [304, 157] on span "All (1)" at bounding box center [304, 157] width 12 height 8
click at [298, 157] on input "All (1)" at bounding box center [291, 156] width 13 height 13
radio input "true"
click at [380, 174] on span "Ok" at bounding box center [385, 174] width 10 height 8
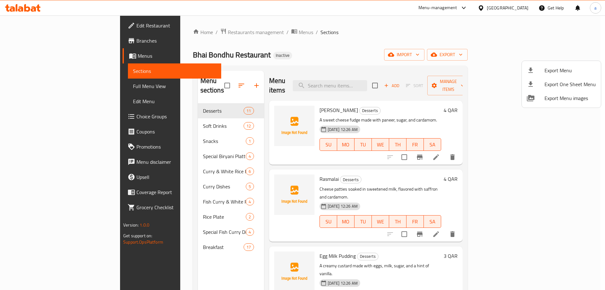
click at [76, 85] on div at bounding box center [302, 145] width 605 height 290
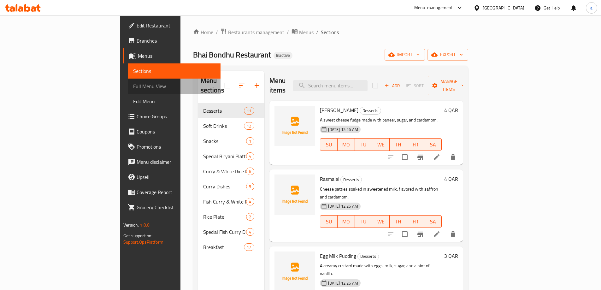
click at [133, 85] on span "Full Menu View" at bounding box center [174, 86] width 82 height 8
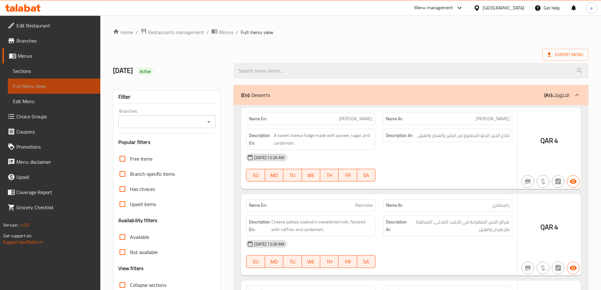
click at [76, 85] on span "Full Menu View" at bounding box center [54, 86] width 82 height 8
